Goal: Information Seeking & Learning: Learn about a topic

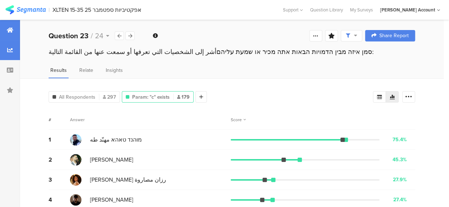
click at [6, 26] on div at bounding box center [10, 30] width 20 height 20
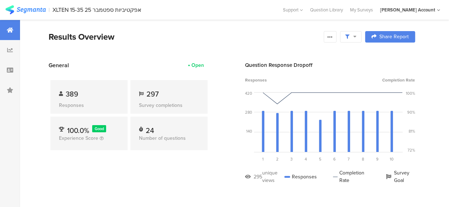
click at [99, 128] on span "Good" at bounding box center [99, 129] width 9 height 6
click at [177, 166] on div "General Open 389 Responses 297 Survey completions 100.0% Good Experience Score …" at bounding box center [129, 127] width 161 height 133
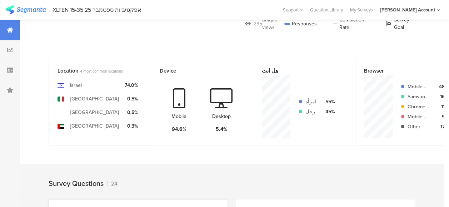
scroll to position [250, 0]
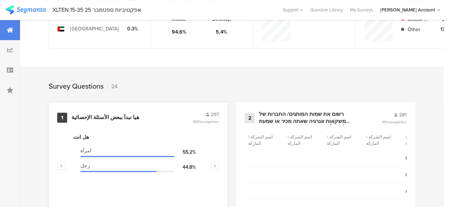
click at [99, 121] on div "هيا نبدأ ببعض الأسئلة الإحصائية" at bounding box center [105, 117] width 68 height 7
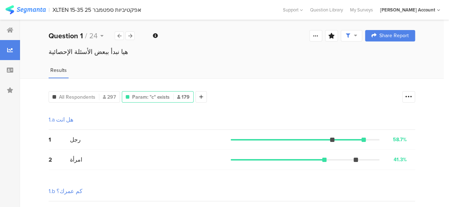
click at [357, 34] on icon at bounding box center [355, 35] width 3 height 5
click at [361, 54] on div "Complete Responses Only" at bounding box center [351, 55] width 67 height 7
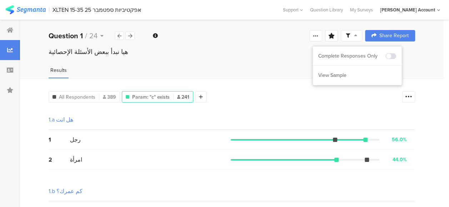
click at [259, 66] on div "هيا نبدأ ببعض الأسئلة الإحصائية" at bounding box center [231, 58] width 423 height 23
drag, startPoint x: 9, startPoint y: 28, endPoint x: 104, endPoint y: 53, distance: 98.5
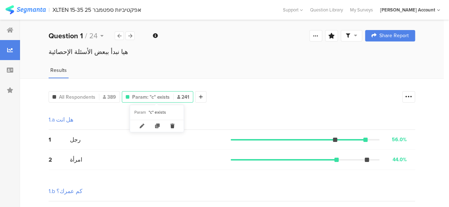
click at [171, 123] on icon at bounding box center [172, 126] width 15 height 12
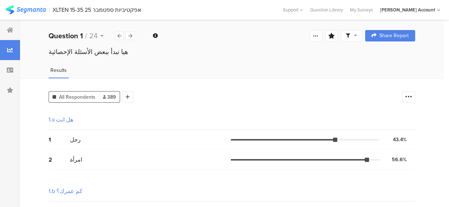
click at [137, 114] on div "1.a هل انت" at bounding box center [232, 120] width 366 height 20
click at [4, 27] on div at bounding box center [10, 30] width 20 height 20
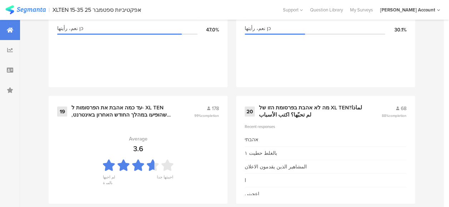
scroll to position [1160, 0]
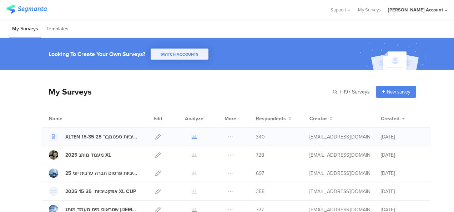
click at [192, 134] on icon at bounding box center [194, 136] width 5 height 5
